Goal: Information Seeking & Learning: Learn about a topic

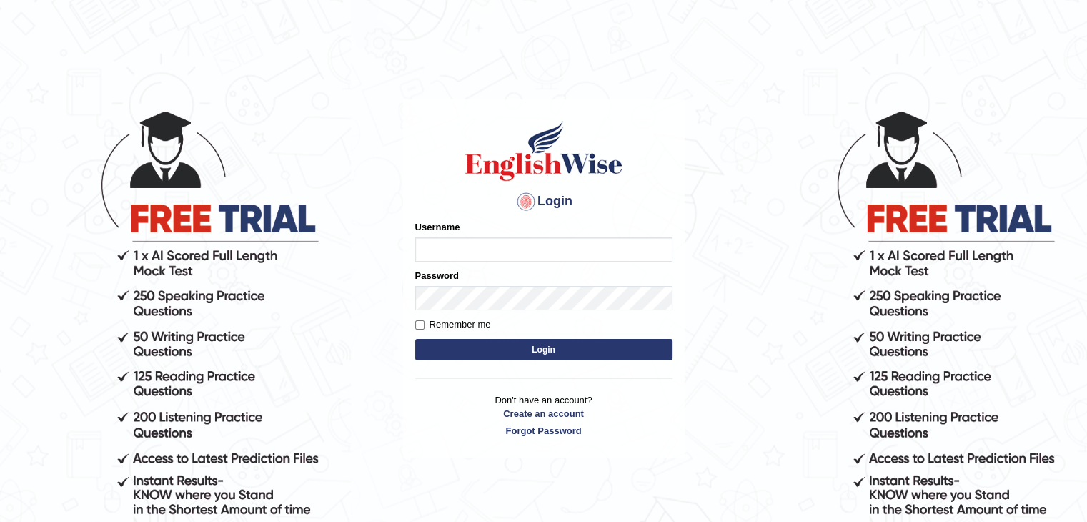
click at [499, 248] on input "Username" at bounding box center [543, 249] width 257 height 24
type input "amitravish"
click at [541, 432] on p "Don't have an account? Create an account Forgot Password" at bounding box center [543, 415] width 257 height 44
type input "huxmi7-guWxeq-wakzen"
click at [415, 339] on button "Login" at bounding box center [543, 349] width 257 height 21
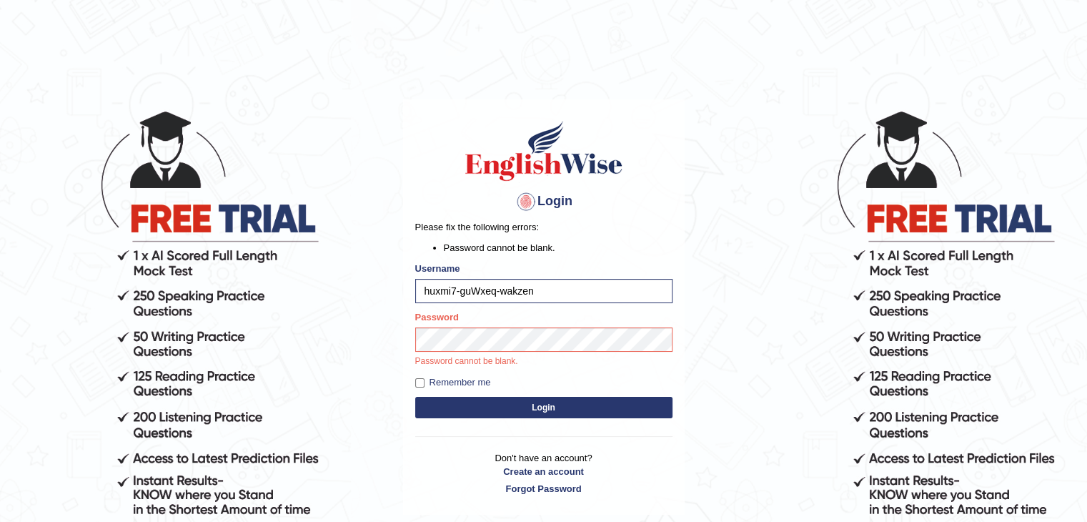
click at [533, 292] on input "huxmi7-guWxeq-wakzen" at bounding box center [543, 291] width 257 height 24
drag, startPoint x: 420, startPoint y: 291, endPoint x: 552, endPoint y: 284, distance: 131.6
click at [552, 284] on input "huxmi7-guWxeq-wakzen" at bounding box center [543, 291] width 257 height 24
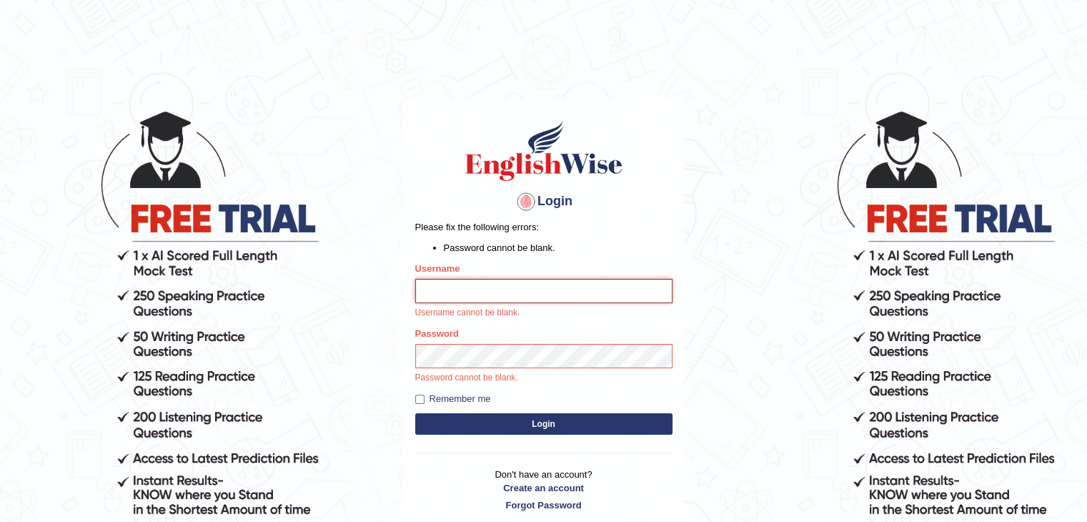
click at [461, 289] on input "Username" at bounding box center [543, 291] width 257 height 24
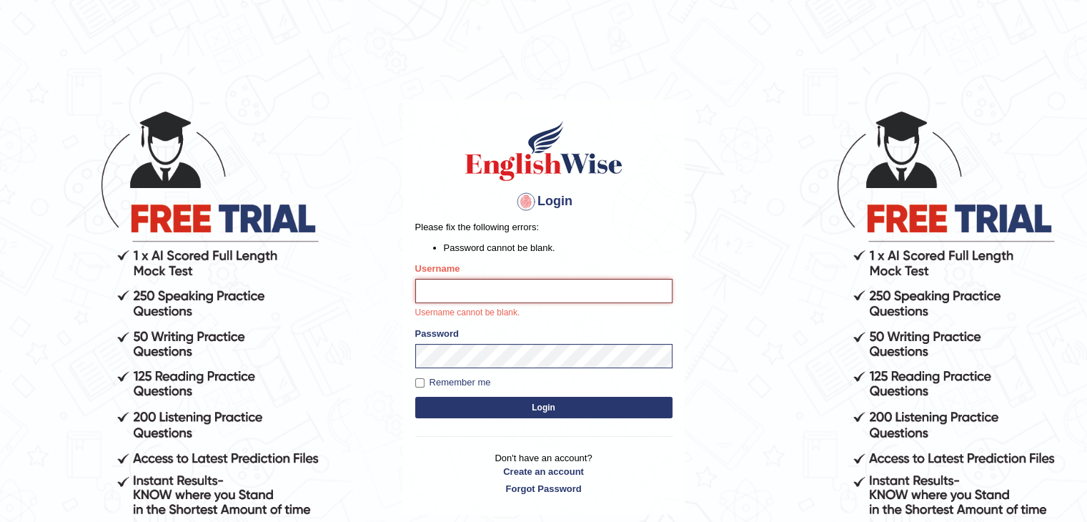
type input "a"
type input "Amitravish"
click at [480, 408] on div "Login Please fix the following errors: Password cannot be blank. Username Amitr…" at bounding box center [543, 306] width 281 height 415
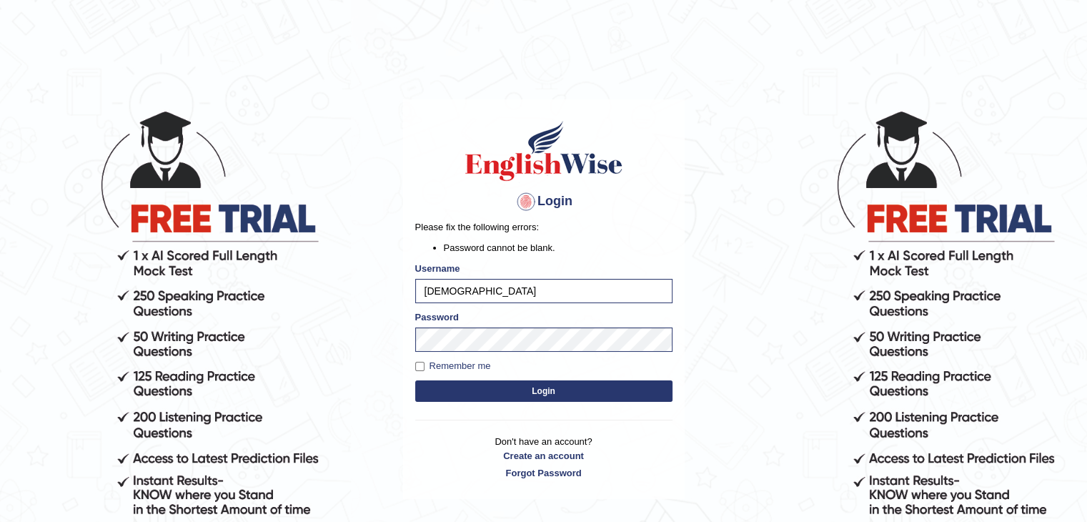
click at [509, 387] on button "Login" at bounding box center [543, 390] width 257 height 21
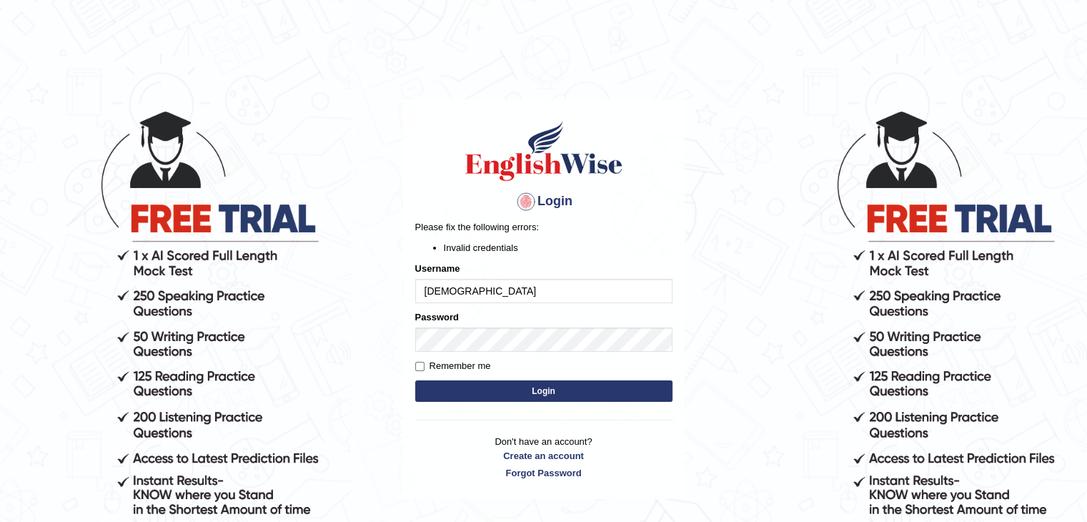
click at [590, 386] on button "Login" at bounding box center [543, 390] width 257 height 21
click at [542, 469] on link "Forgot Password" at bounding box center [543, 473] width 257 height 14
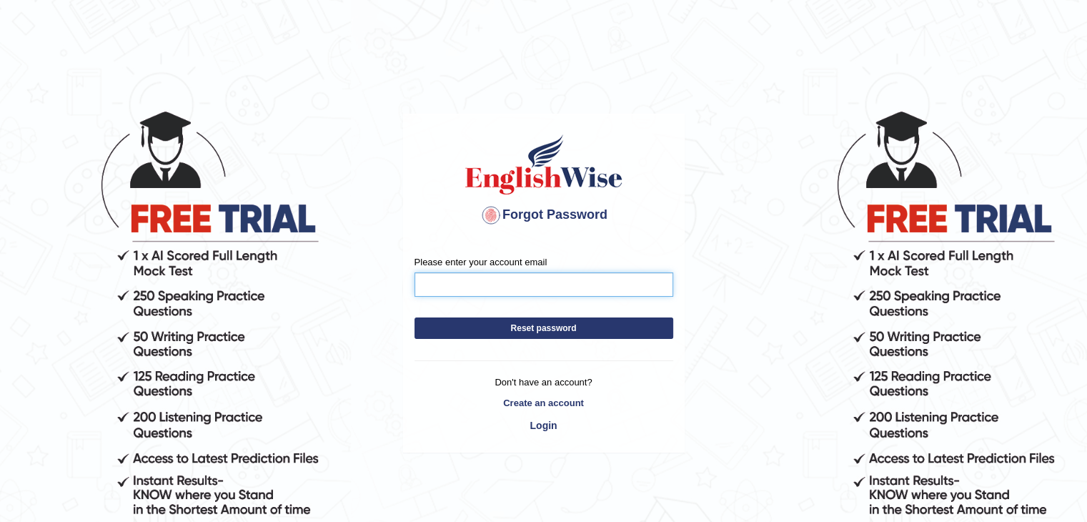
click at [465, 292] on input "Please enter your account email" at bounding box center [543, 284] width 259 height 24
click at [496, 284] on input "amitravish00032gmail.com" at bounding box center [543, 284] width 259 height 24
click at [571, 324] on form "Please enter your account email amitravish00039gmail.com Reset password" at bounding box center [543, 300] width 259 height 91
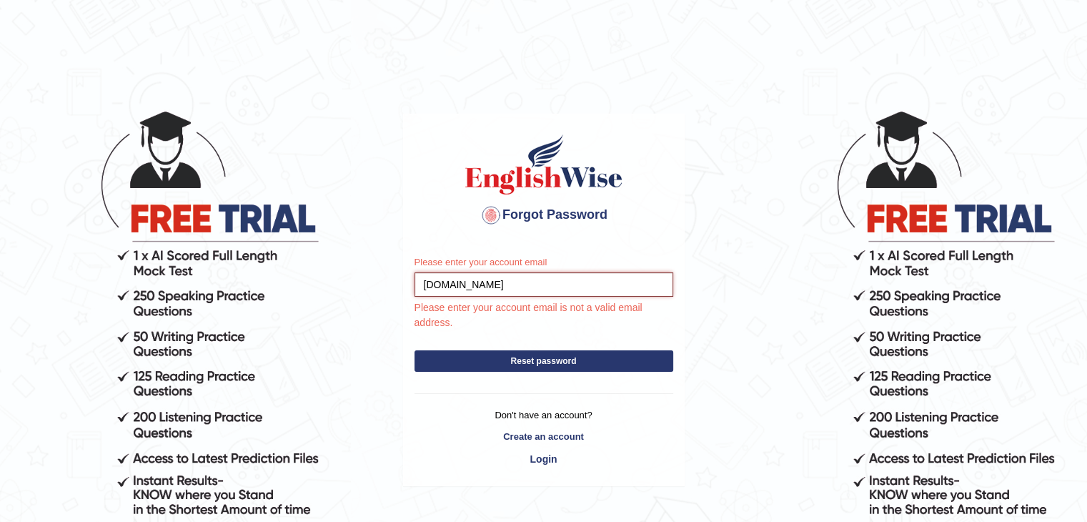
click at [496, 283] on input "amitravish00039gmail.com" at bounding box center [543, 284] width 259 height 24
type input "amitravish00039@gmail.com"
click at [553, 360] on div "Please enter your account email amitravish00039@gmail.com Please enter your acc…" at bounding box center [544, 364] width 280 height 241
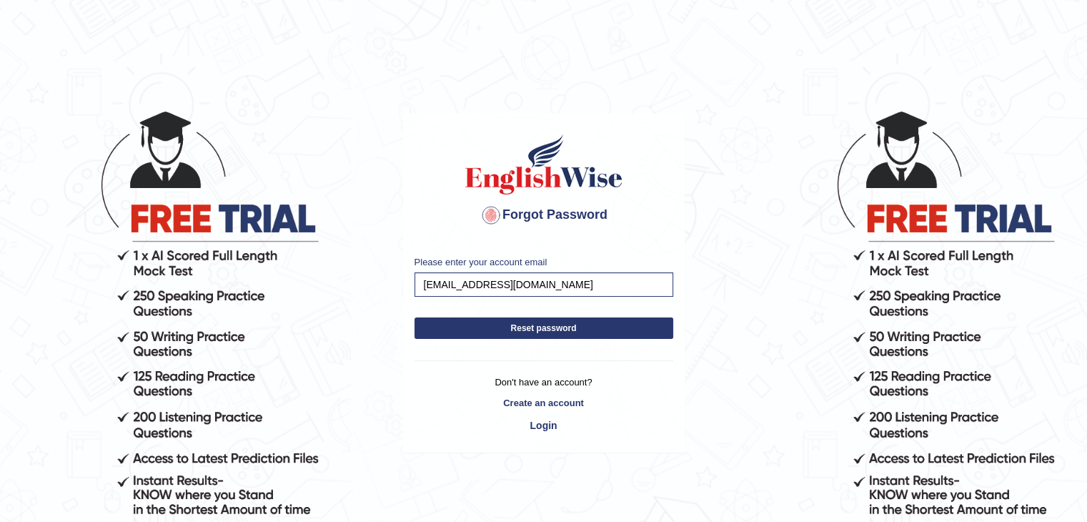
click at [554, 332] on button "Reset password" at bounding box center [543, 327] width 259 height 21
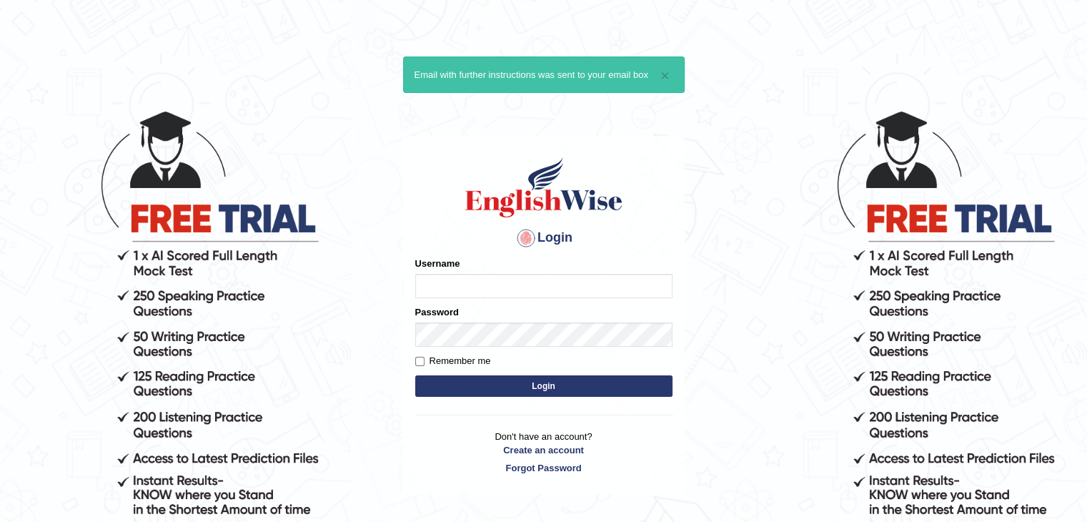
type input "a"
type input "Amitrvish"
click at [447, 329] on div "Password" at bounding box center [543, 325] width 257 height 41
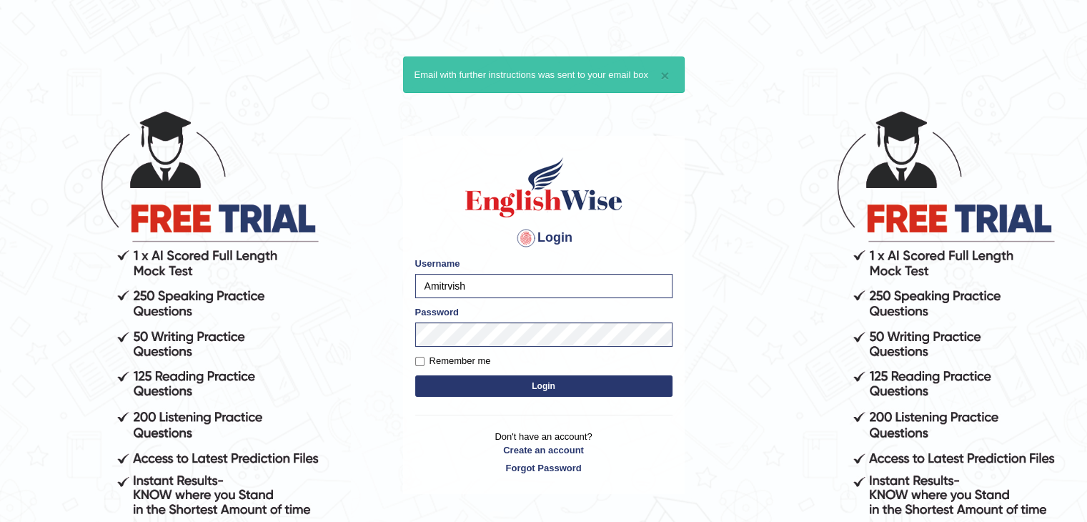
click at [492, 389] on button "Login" at bounding box center [543, 385] width 257 height 21
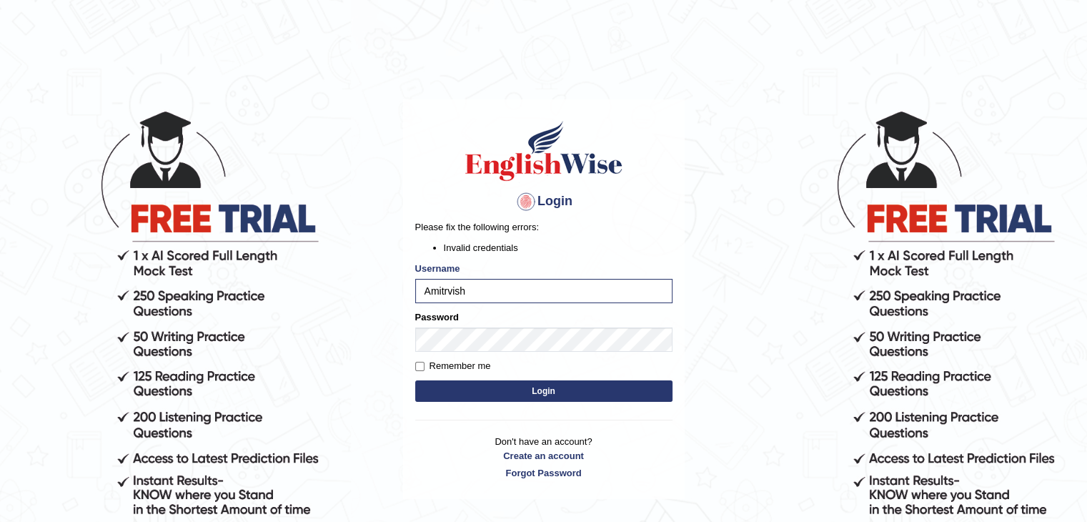
click at [500, 384] on button "Login" at bounding box center [543, 390] width 257 height 21
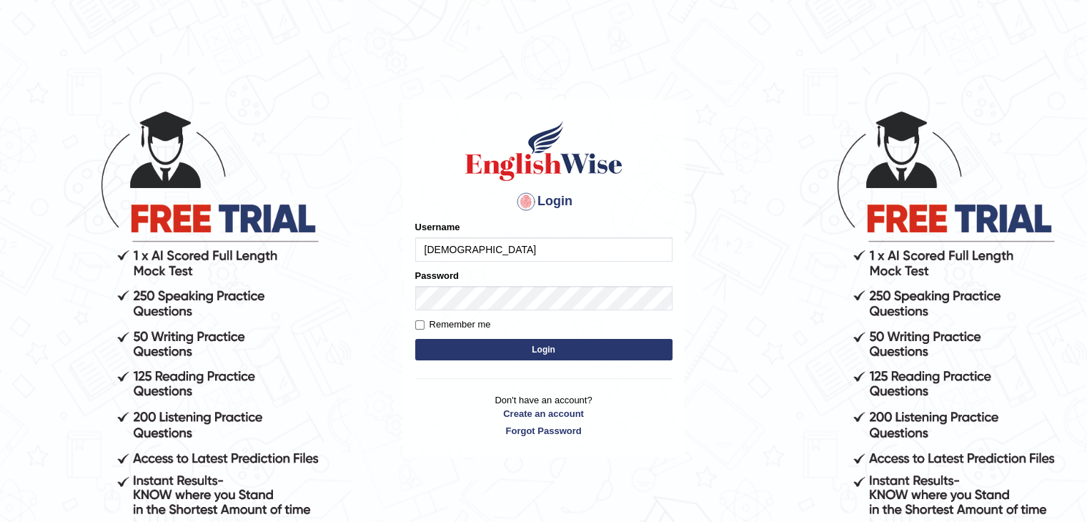
type input "[DEMOGRAPHIC_DATA]"
click at [472, 352] on button "Login" at bounding box center [543, 349] width 257 height 21
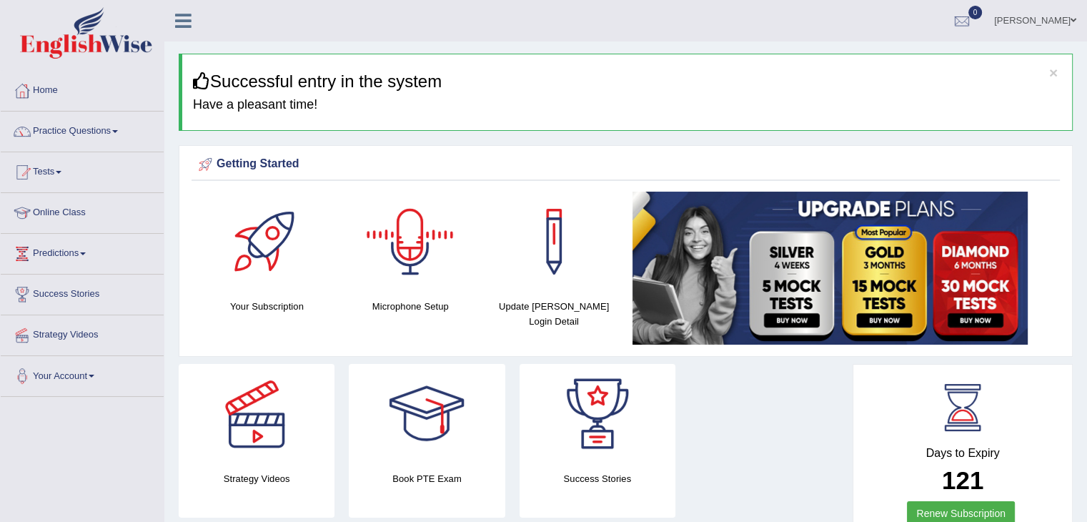
click at [413, 259] on div at bounding box center [410, 241] width 100 height 100
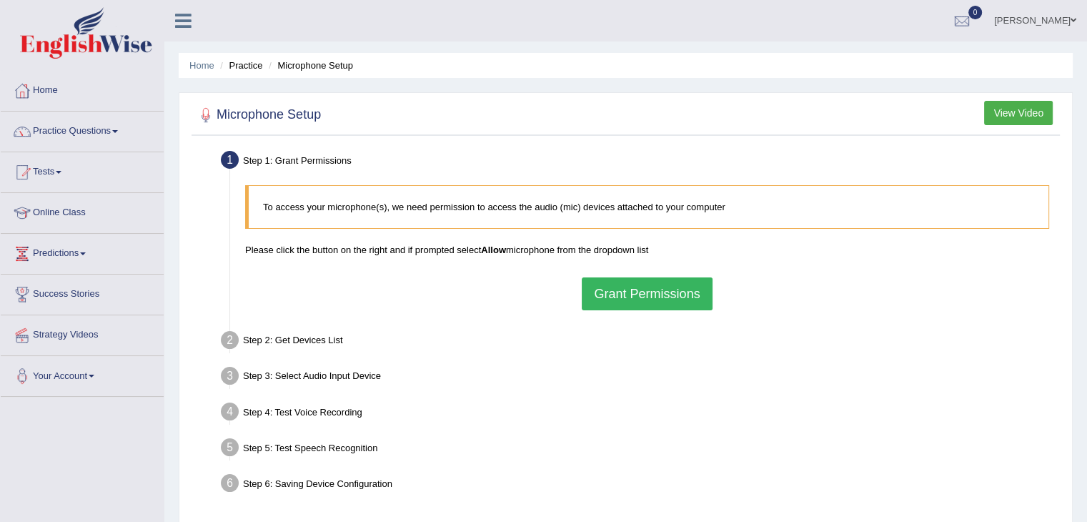
click at [642, 292] on button "Grant Permissions" at bounding box center [647, 293] width 130 height 33
click at [642, 292] on div "To access your microphone(s), we need permission to access the audio (mic) devi…" at bounding box center [647, 247] width 818 height 139
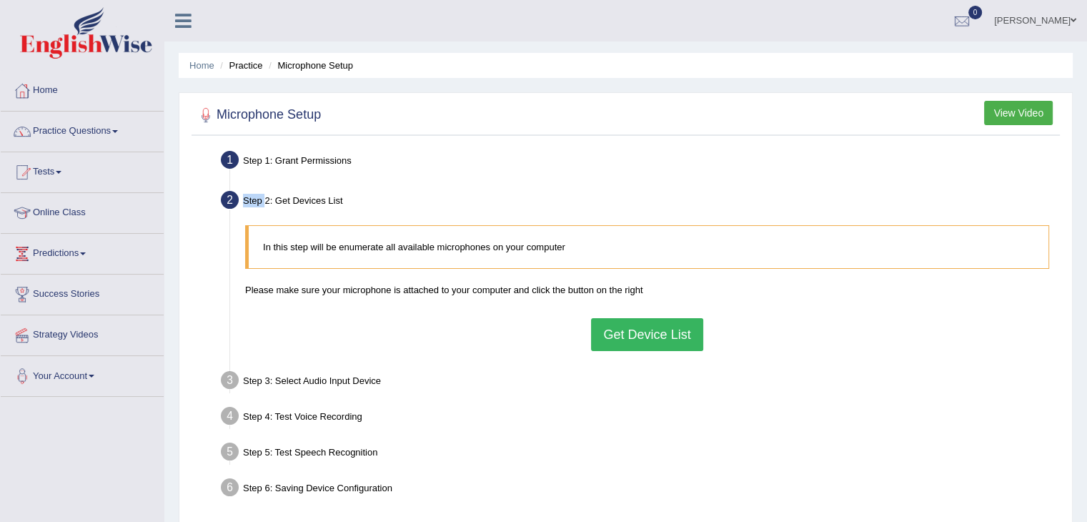
click at [654, 331] on button "Get Device List" at bounding box center [646, 334] width 111 height 33
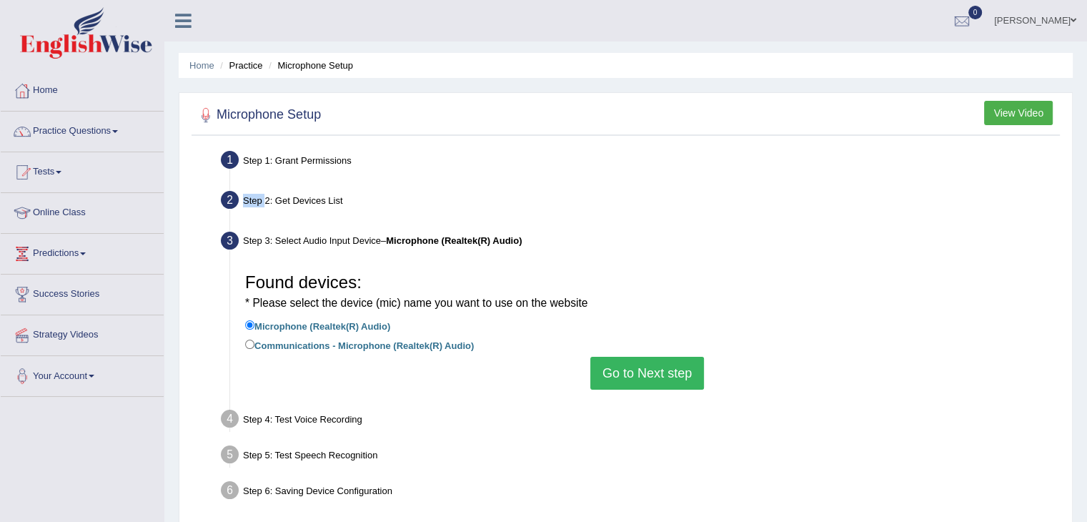
click at [652, 368] on button "Go to Next step" at bounding box center [647, 372] width 114 height 33
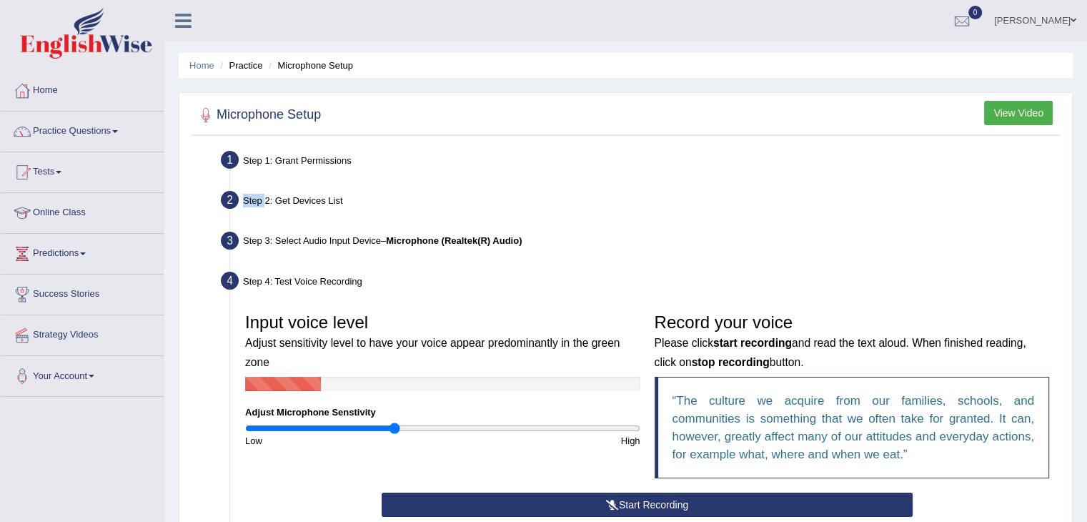
type input "0.76"
click at [394, 429] on input "range" at bounding box center [442, 427] width 395 height 11
drag, startPoint x: 1084, startPoint y: 337, endPoint x: 1093, endPoint y: 335, distance: 9.5
click at [1086, 335] on html "Toggle navigation Home Practice Questions Speaking Practice Read Aloud Repeat S…" at bounding box center [543, 261] width 1087 height 522
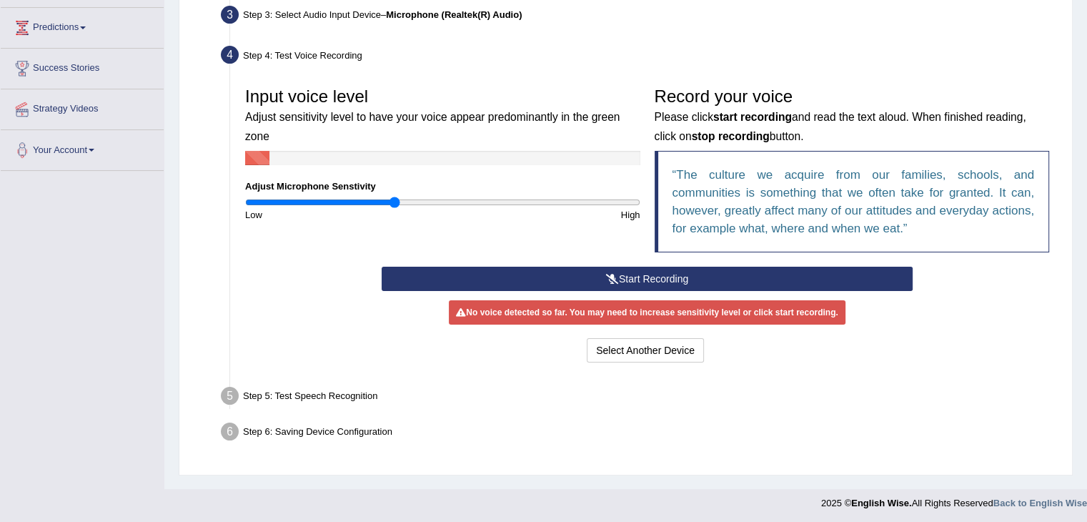
scroll to position [229, 0]
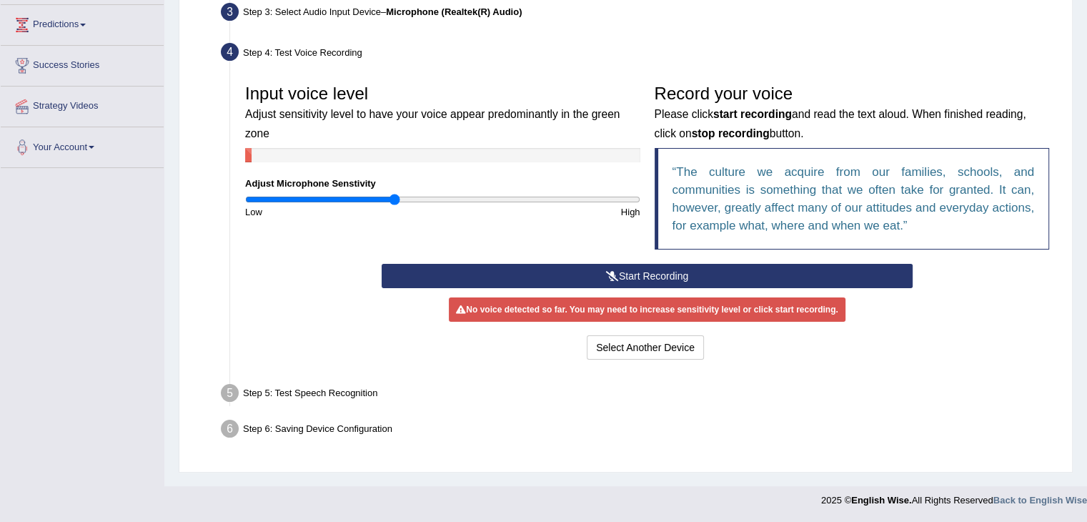
click at [774, 275] on button "Start Recording" at bounding box center [647, 276] width 531 height 24
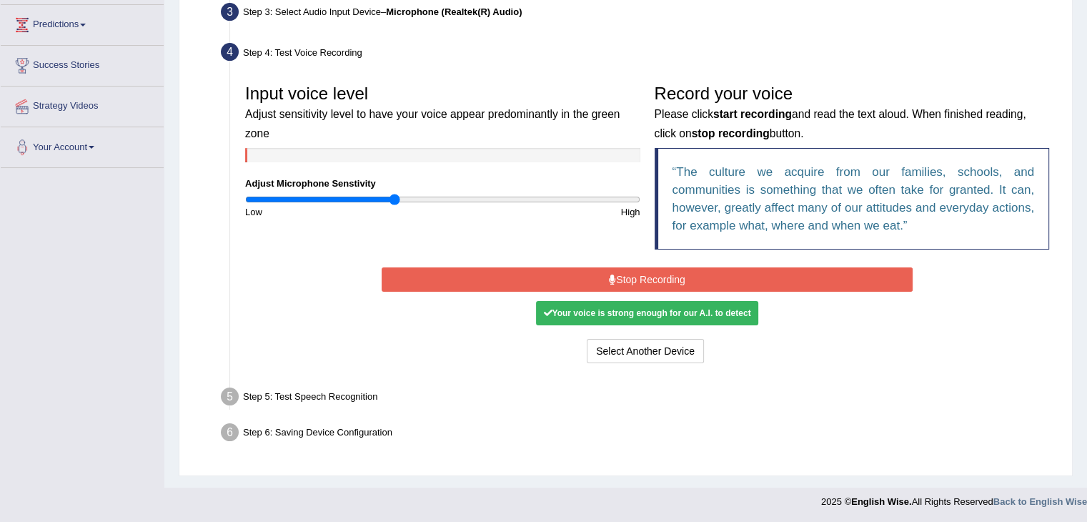
click at [726, 275] on button "Stop Recording" at bounding box center [647, 279] width 531 height 24
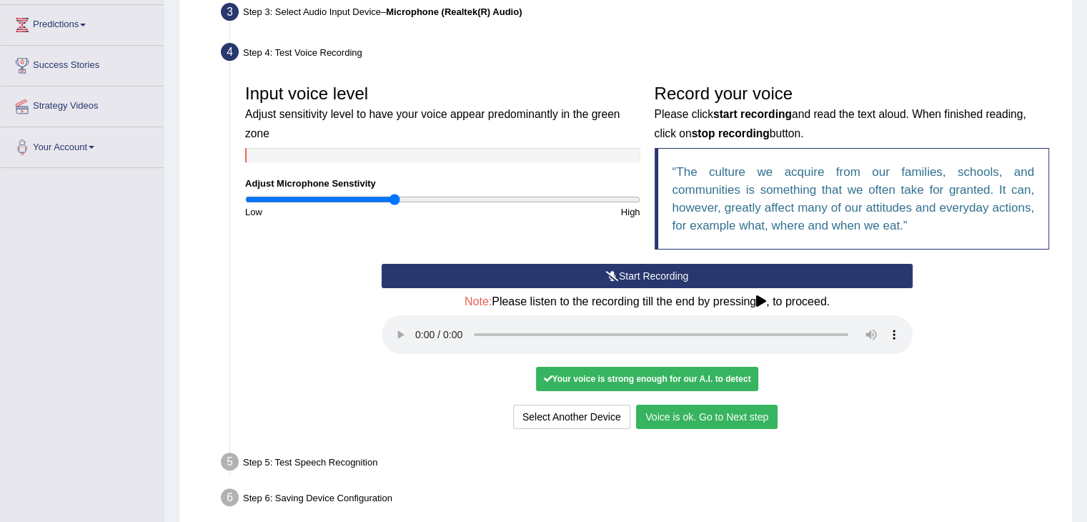
click at [674, 417] on button "Voice is ok. Go to Next step" at bounding box center [706, 416] width 141 height 24
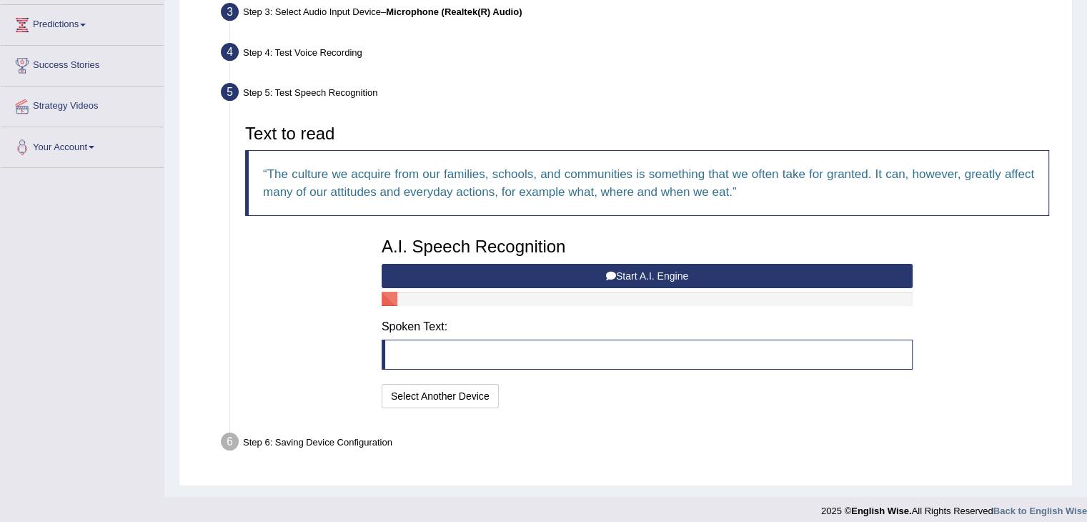
click at [627, 278] on button "Start A.I. Engine" at bounding box center [647, 276] width 531 height 24
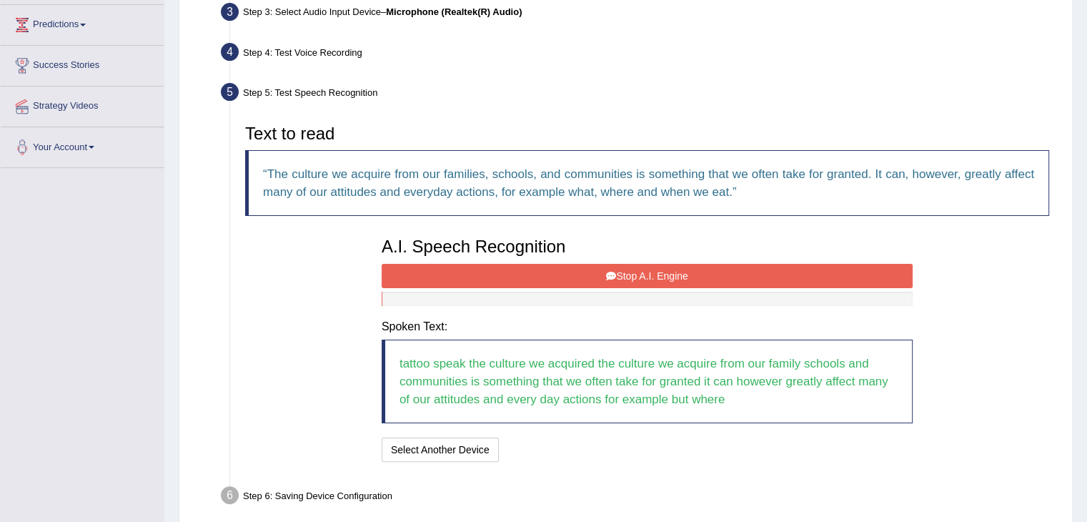
click at [724, 271] on button "Stop A.I. Engine" at bounding box center [647, 276] width 531 height 24
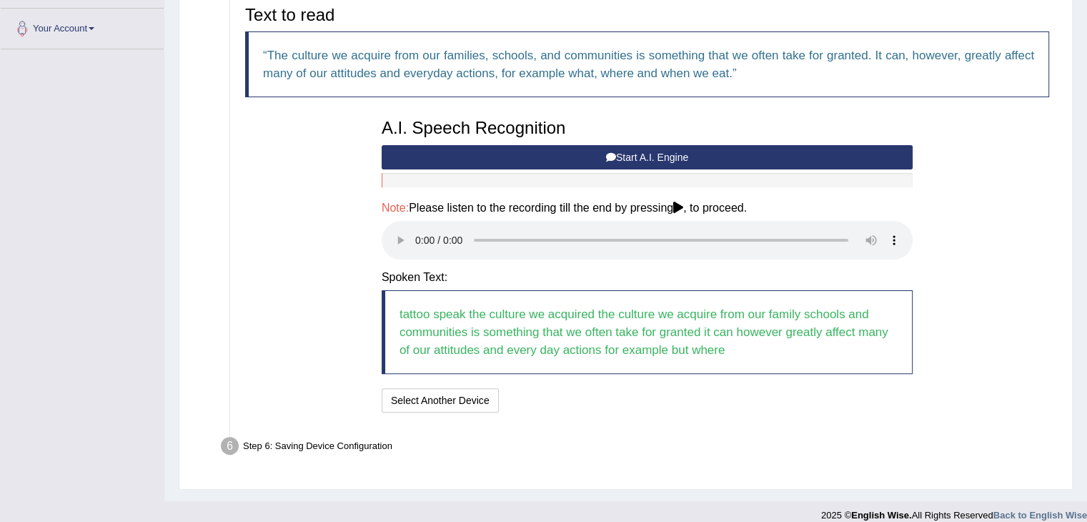
scroll to position [361, 0]
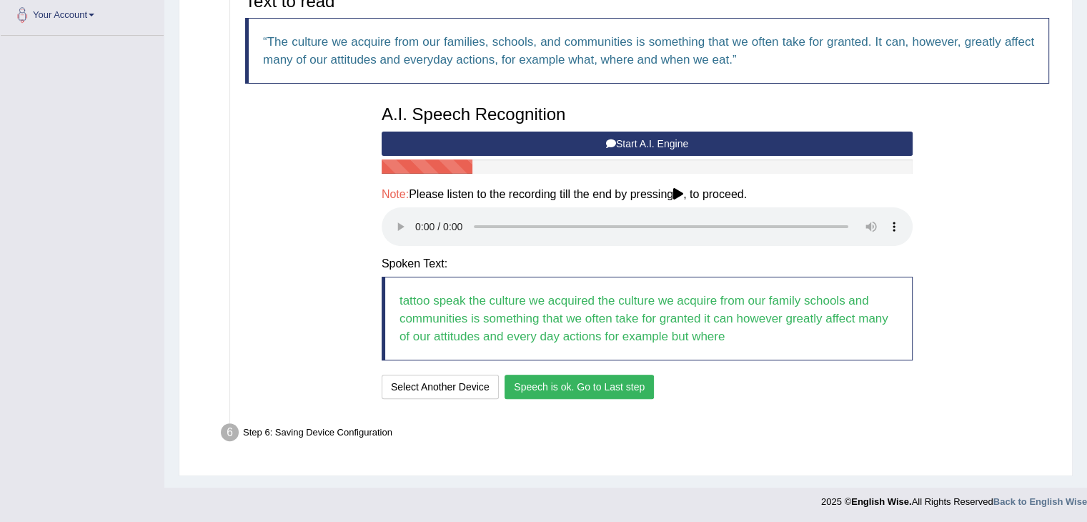
click at [567, 384] on button "Speech is ok. Go to Last step" at bounding box center [578, 386] width 149 height 24
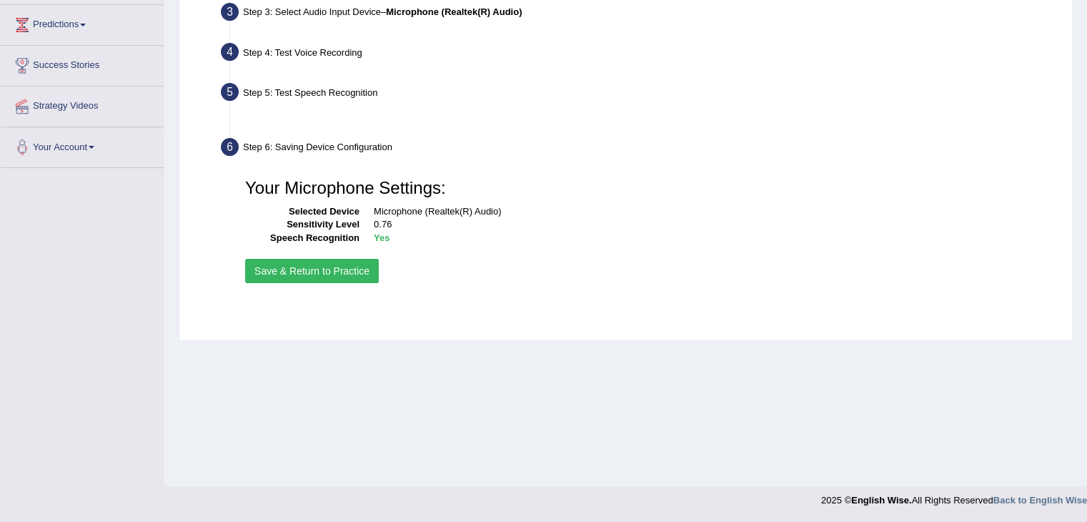
scroll to position [229, 0]
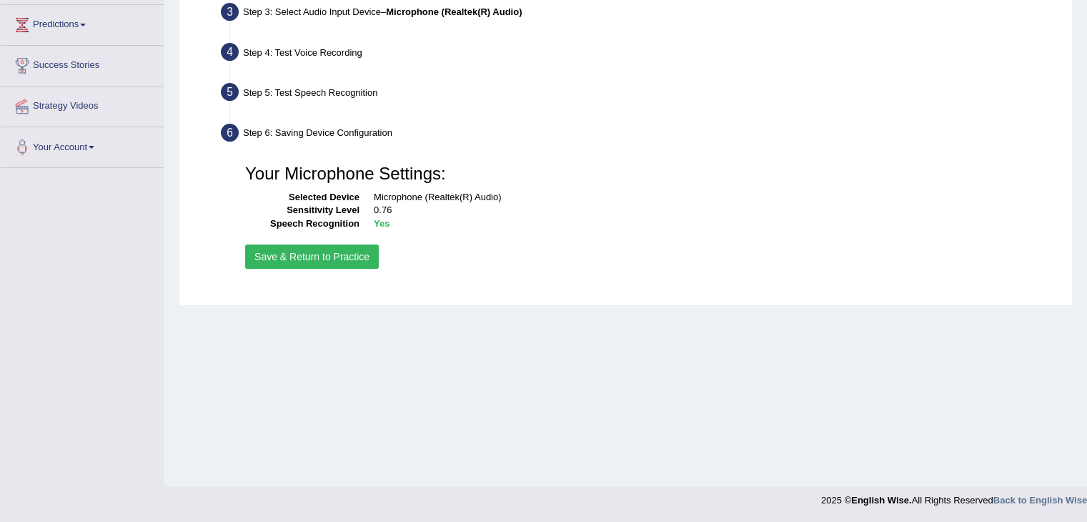
click at [339, 255] on button "Save & Return to Practice" at bounding box center [312, 256] width 134 height 24
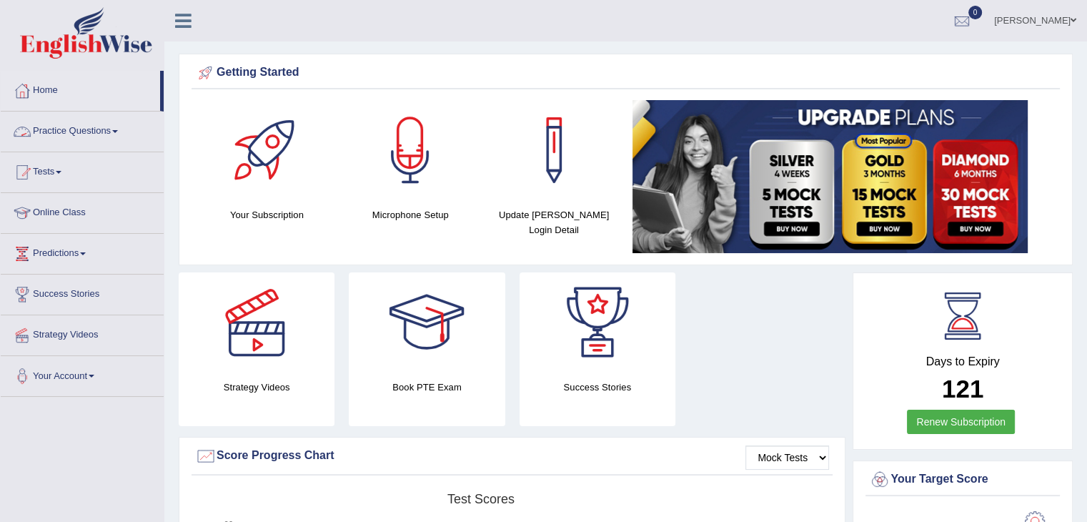
click at [118, 131] on span at bounding box center [115, 131] width 6 height 3
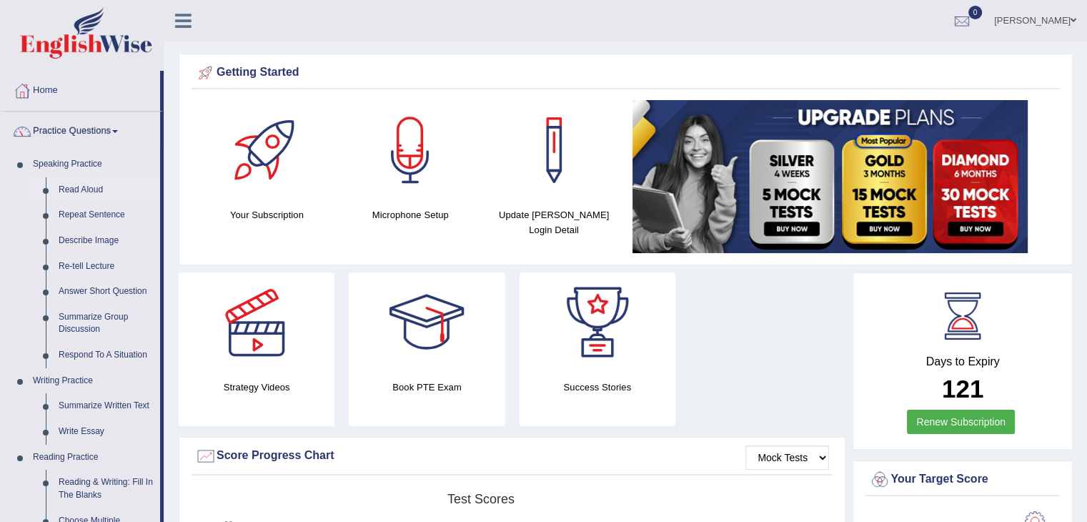
click at [78, 188] on link "Read Aloud" at bounding box center [106, 190] width 108 height 26
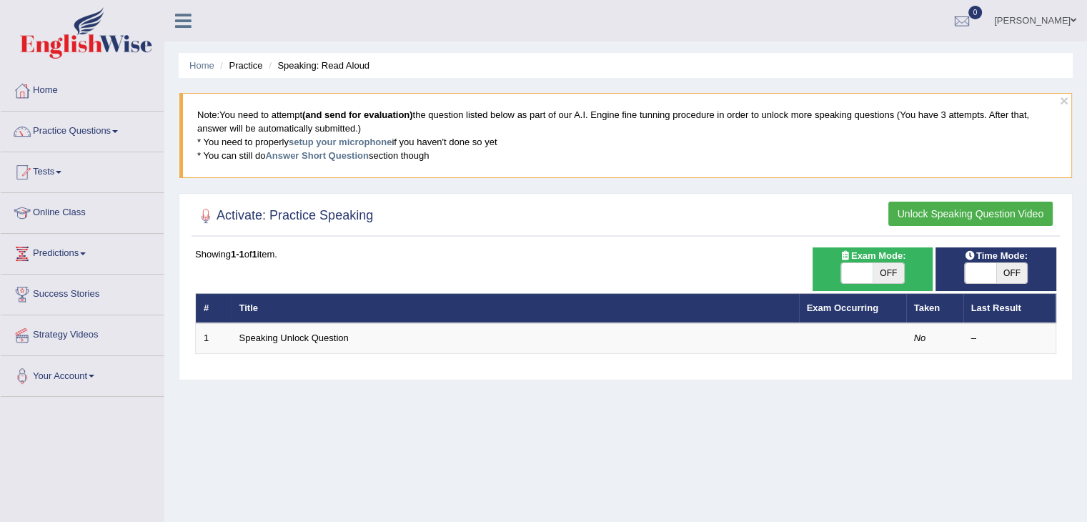
click at [948, 211] on button "Unlock Speaking Question Video" at bounding box center [970, 213] width 164 height 24
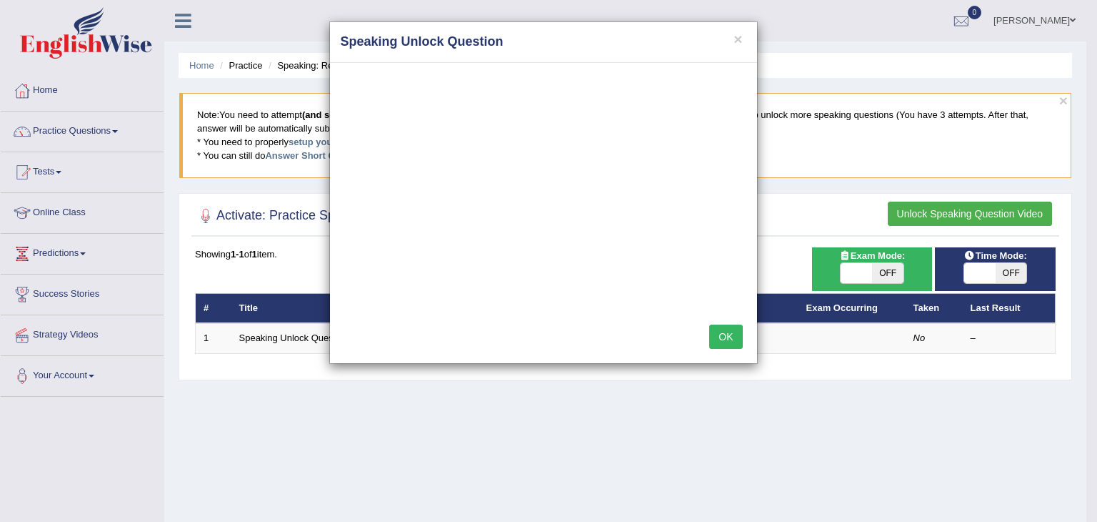
click at [948, 211] on div "× Speaking Unlock Question OK" at bounding box center [548, 261] width 1097 height 522
click at [737, 34] on button "×" at bounding box center [738, 38] width 9 height 15
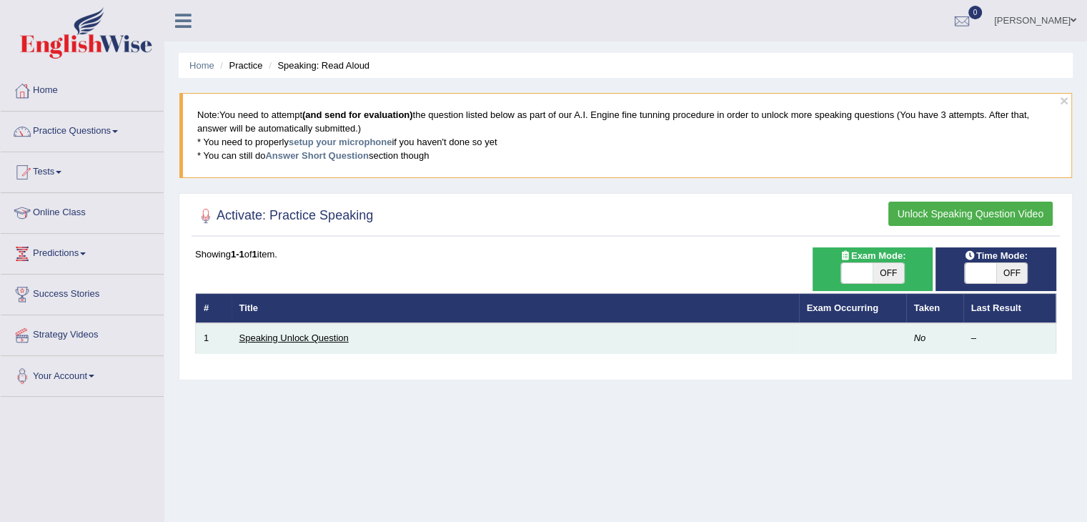
click at [294, 335] on link "Speaking Unlock Question" at bounding box center [293, 337] width 109 height 11
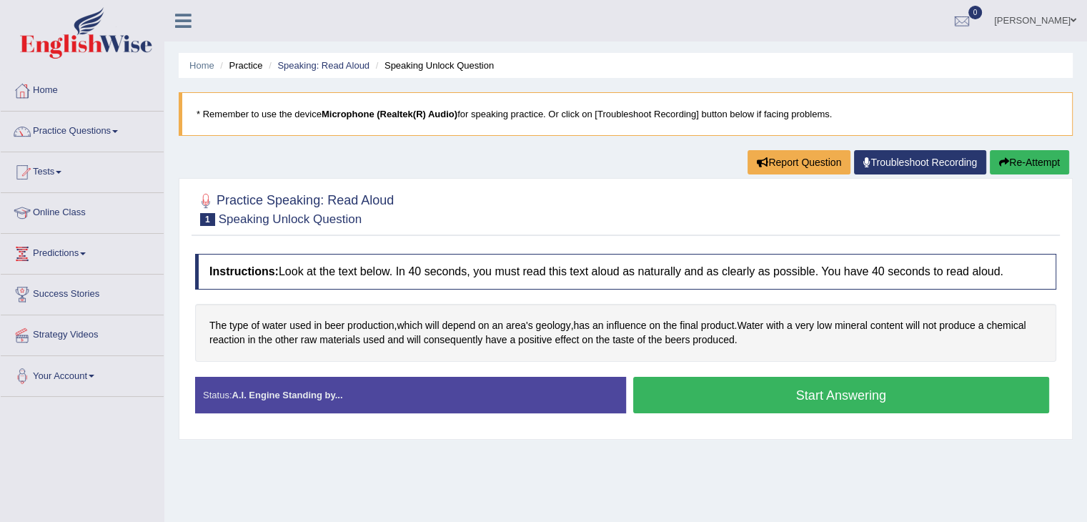
click at [777, 391] on button "Start Answering" at bounding box center [841, 395] width 417 height 36
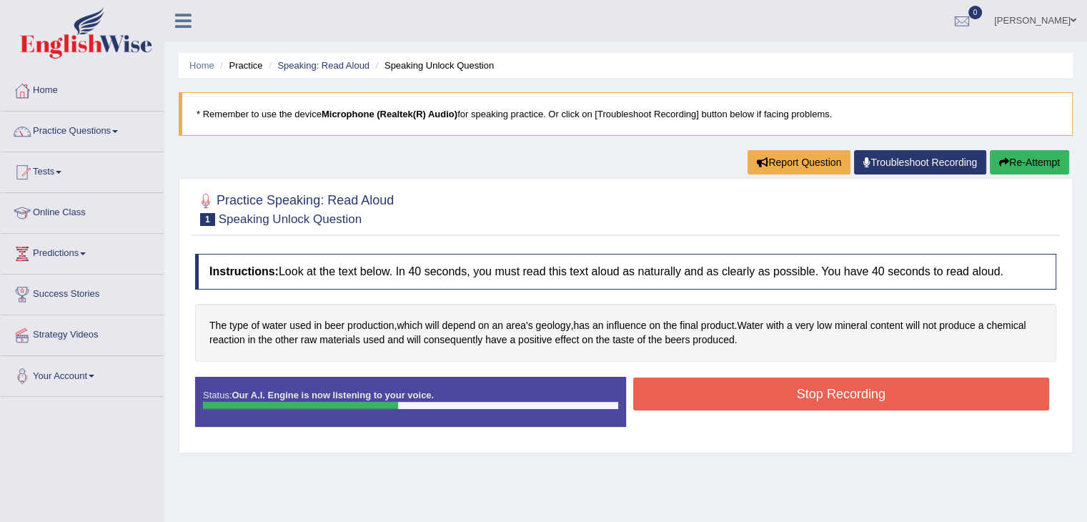
click at [777, 391] on button "Stop Recording" at bounding box center [841, 393] width 417 height 33
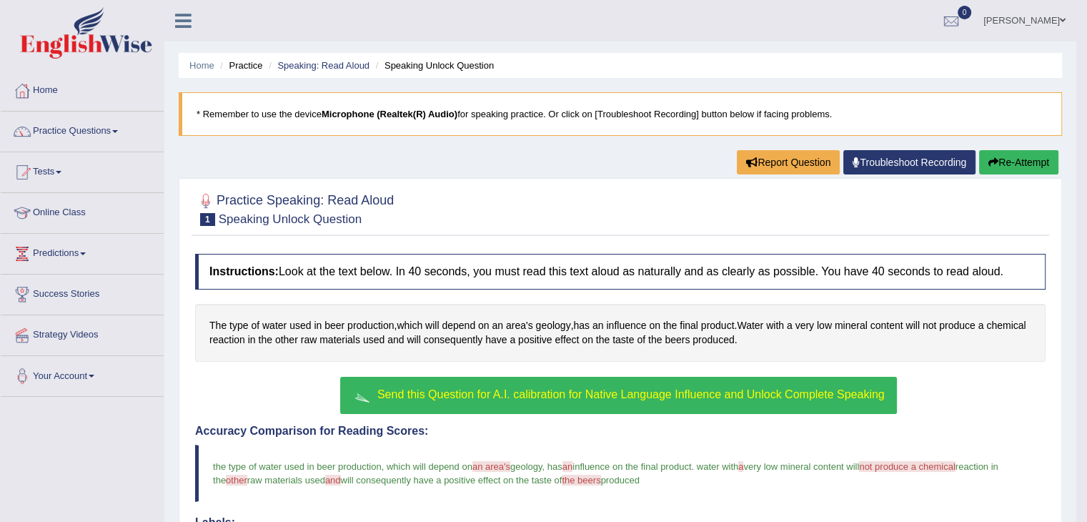
click at [745, 394] on span "Send this Question for A.I. calibration for Native Language Influence and Unloc…" at bounding box center [630, 394] width 507 height 12
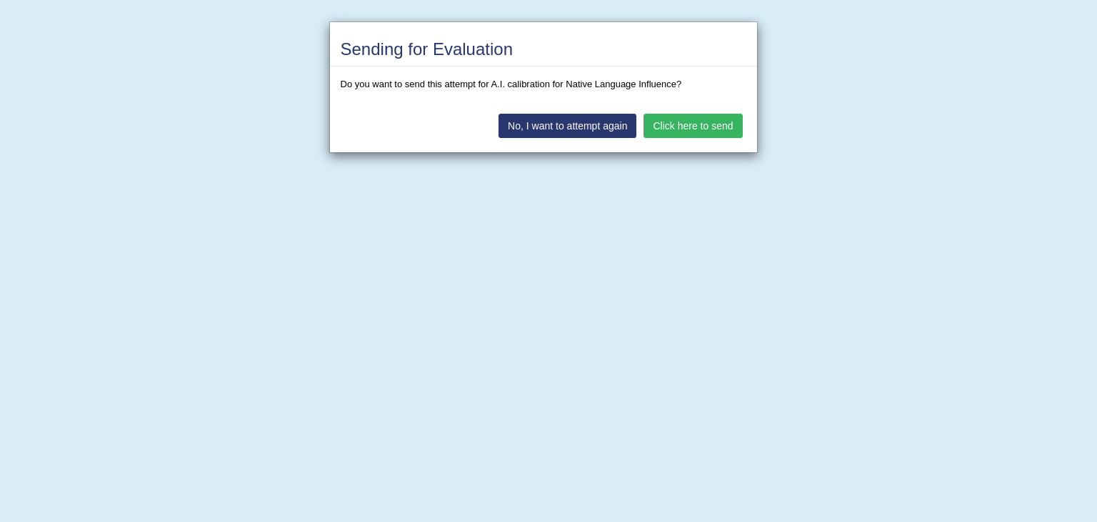
click at [697, 129] on button "Click here to send" at bounding box center [693, 126] width 99 height 24
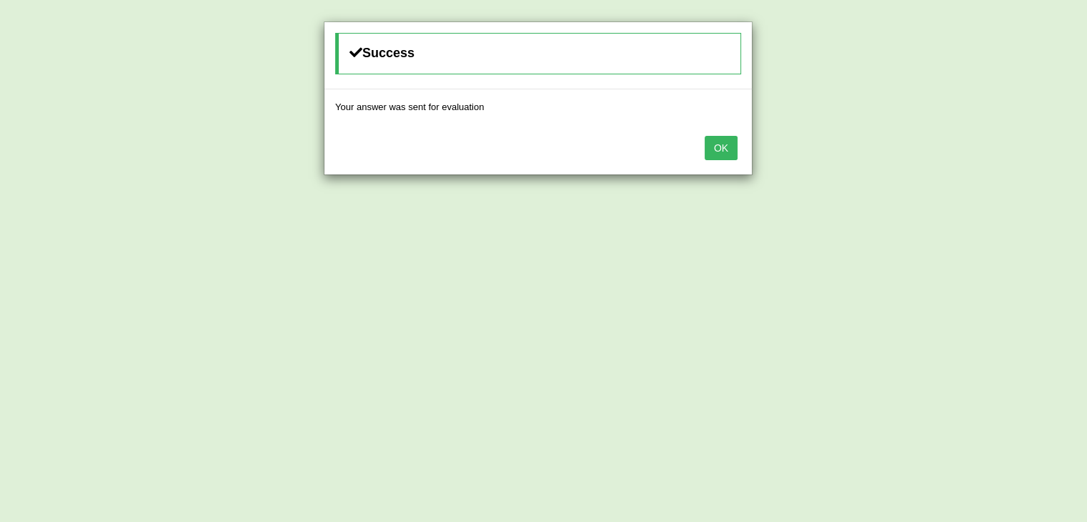
click at [713, 146] on button "OK" at bounding box center [720, 148] width 33 height 24
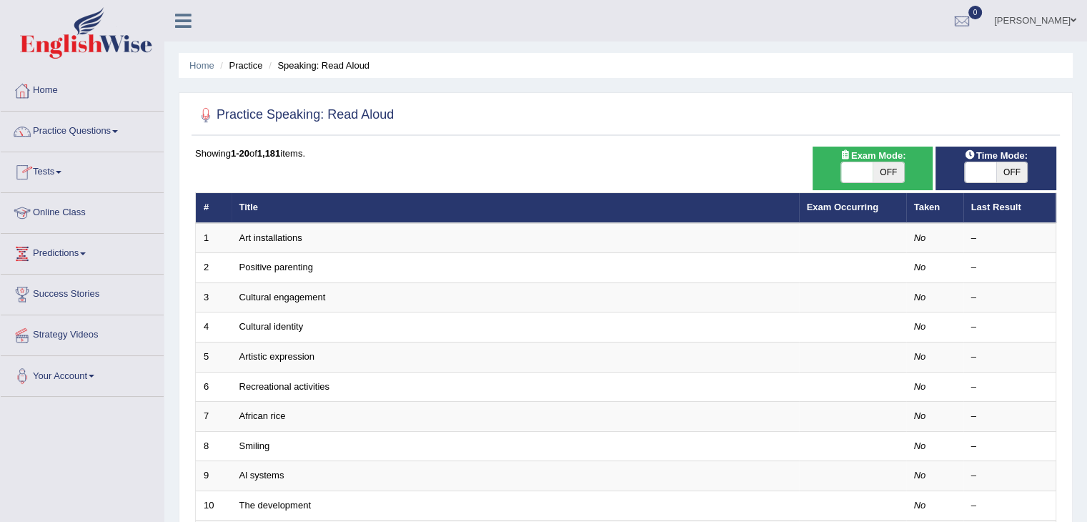
click at [63, 209] on link "Online Class" at bounding box center [82, 211] width 163 height 36
click at [63, 209] on link "Online Class" at bounding box center [80, 211] width 159 height 36
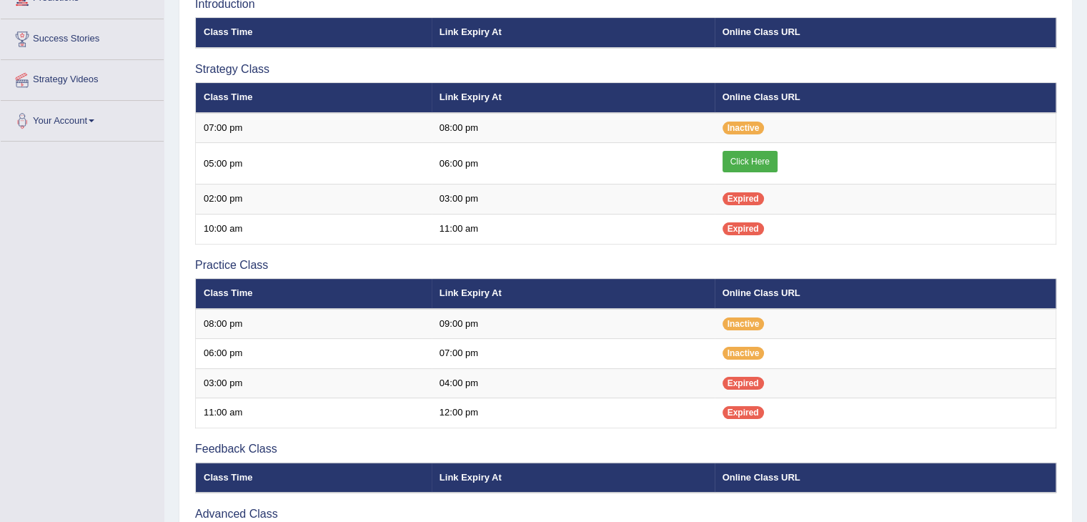
scroll to position [286, 0]
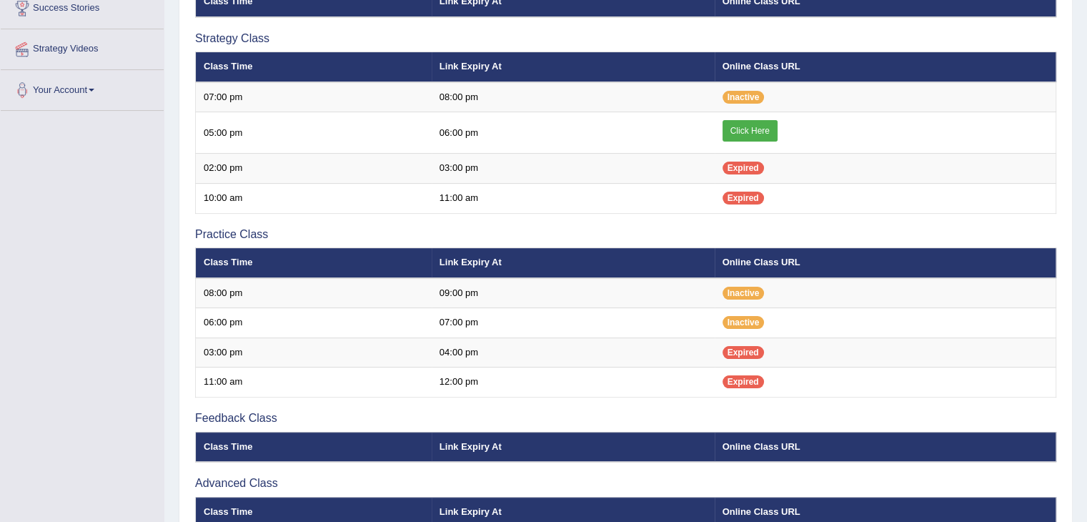
scroll to position [29, 0]
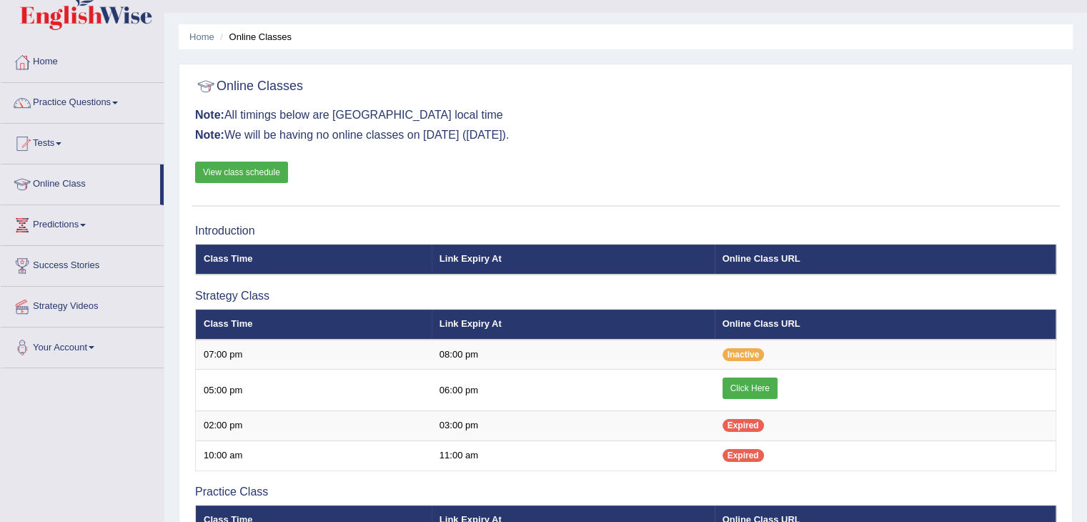
click at [225, 166] on link "View class schedule" at bounding box center [241, 171] width 93 height 21
click at [48, 56] on link "Home" at bounding box center [82, 60] width 163 height 36
click at [48, 56] on link "Home" at bounding box center [80, 60] width 159 height 36
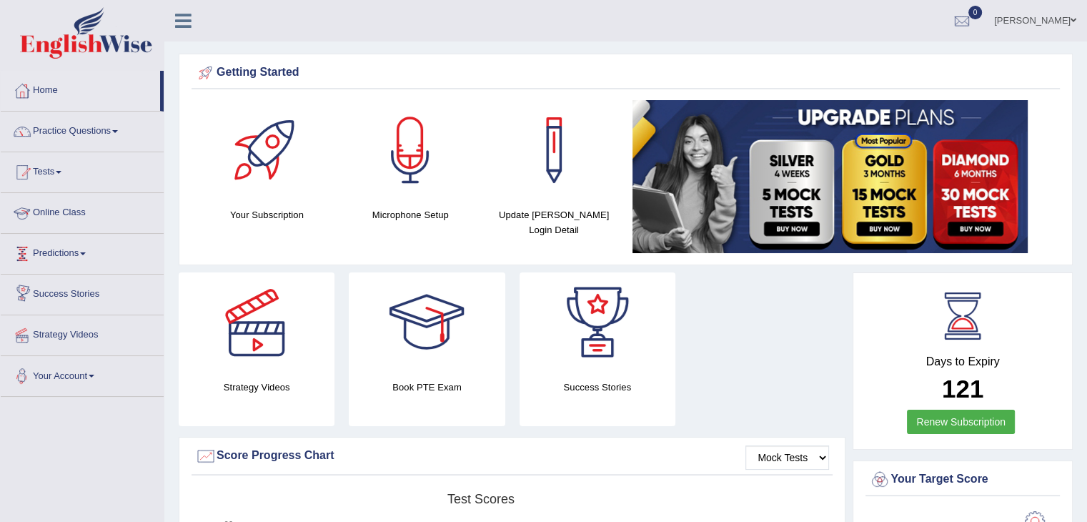
click at [65, 212] on link "Online Class" at bounding box center [82, 211] width 163 height 36
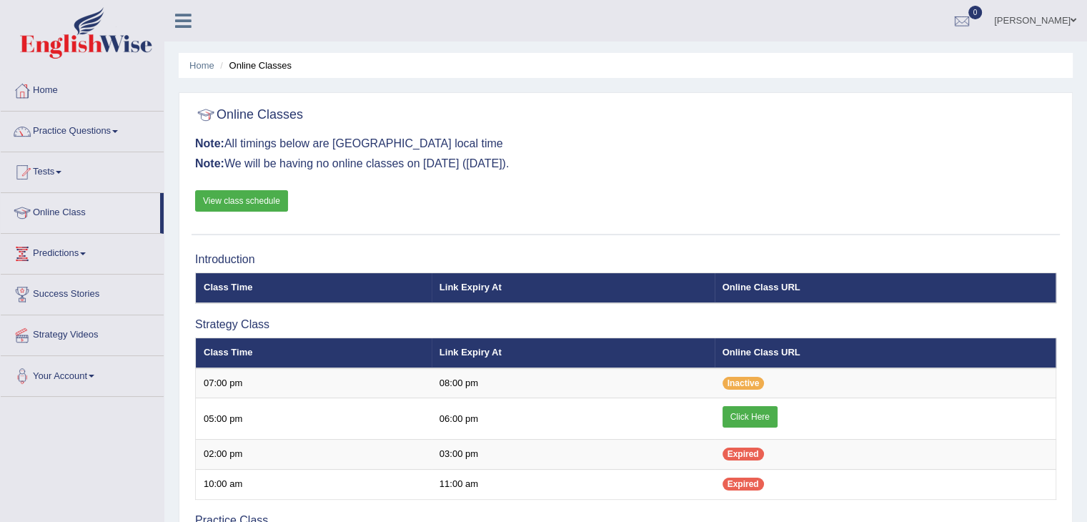
click at [56, 169] on link "Tests" at bounding box center [82, 170] width 163 height 36
click at [56, 169] on link "Tests" at bounding box center [80, 170] width 159 height 36
click at [56, 169] on link "Tests" at bounding box center [82, 170] width 163 height 36
